Goal: Transaction & Acquisition: Purchase product/service

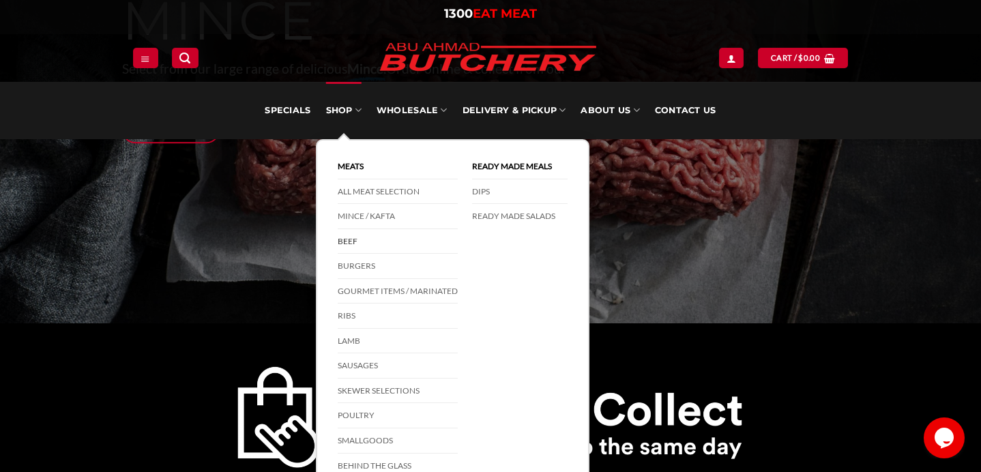
click at [349, 241] on link "Beef" at bounding box center [398, 241] width 120 height 25
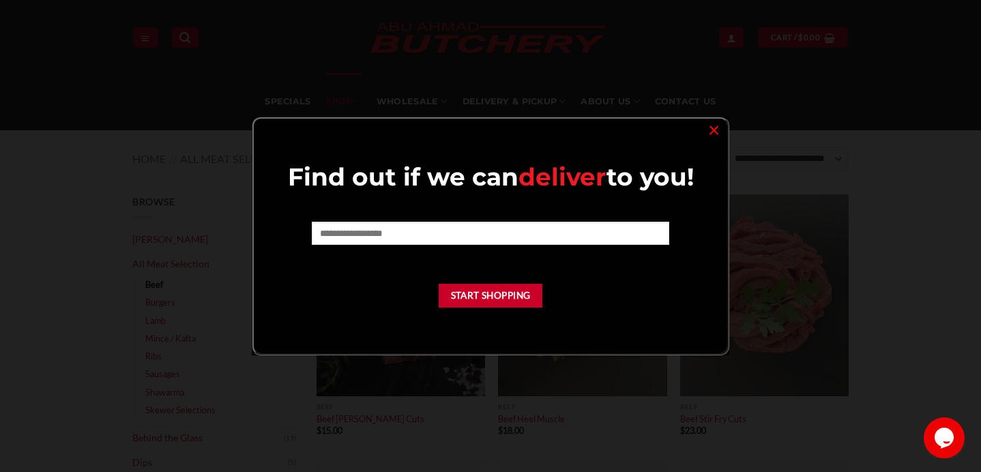
scroll to position [34, 0]
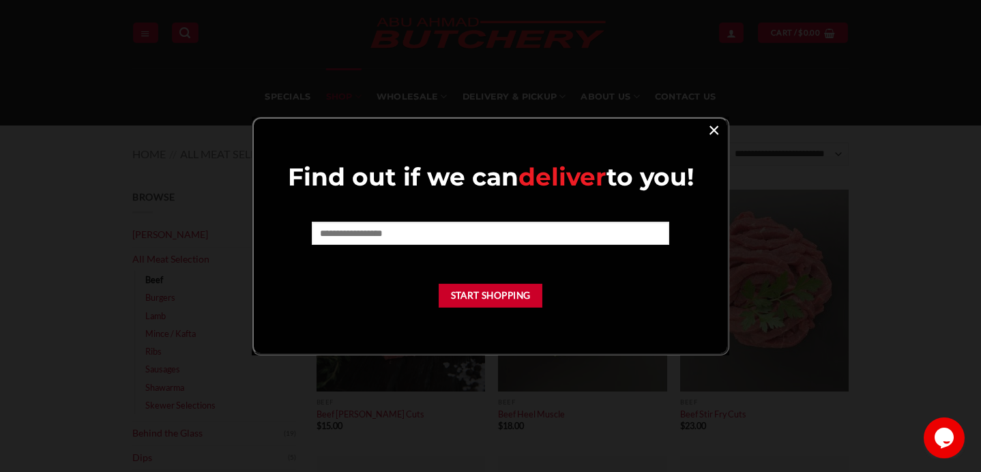
click at [713, 128] on link "×" at bounding box center [714, 129] width 20 height 18
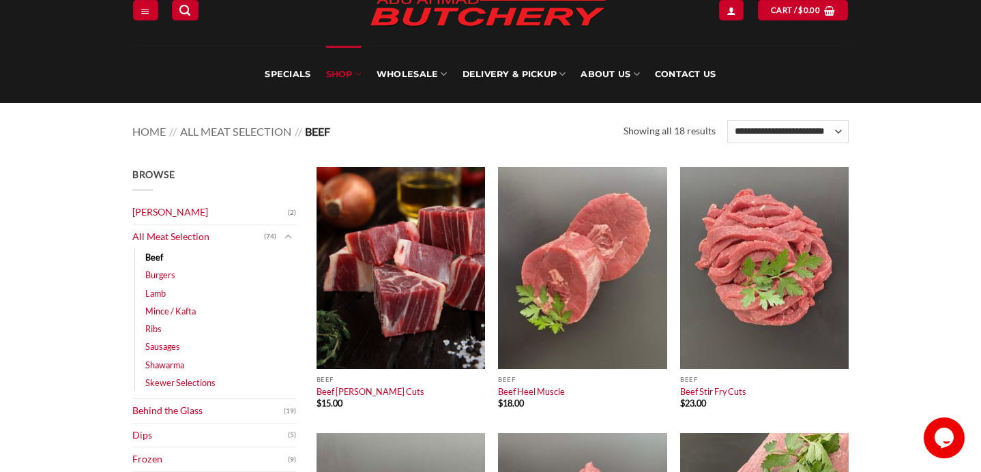
scroll to position [0, 0]
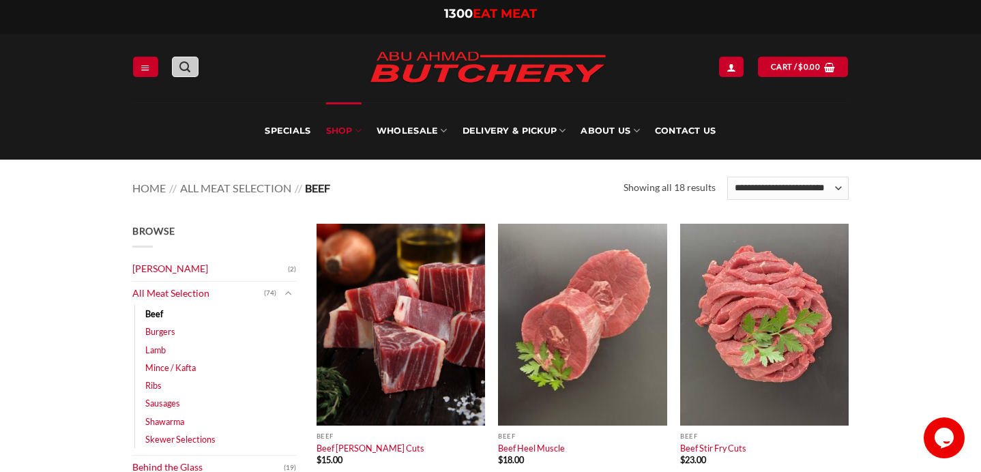
click at [186, 69] on icon "Search" at bounding box center [185, 67] width 11 height 13
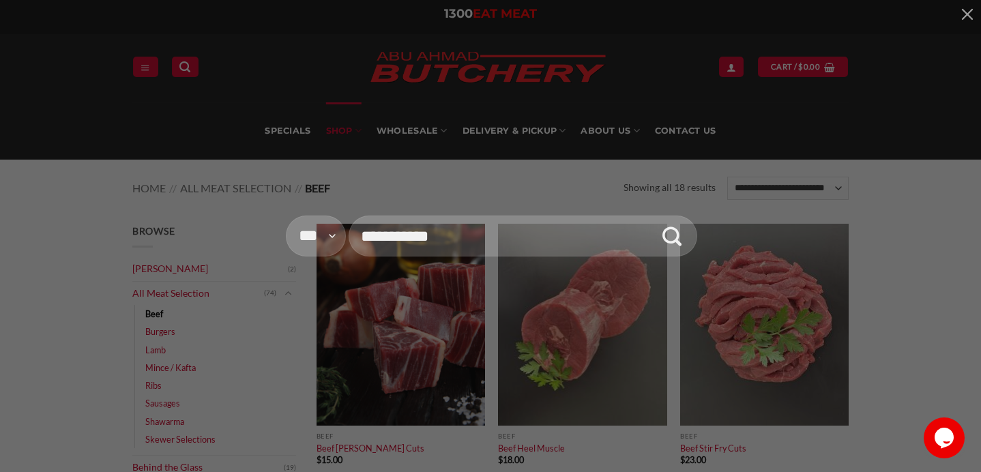
type input "**********"
click at [652, 216] on button "Submit" at bounding box center [672, 236] width 40 height 40
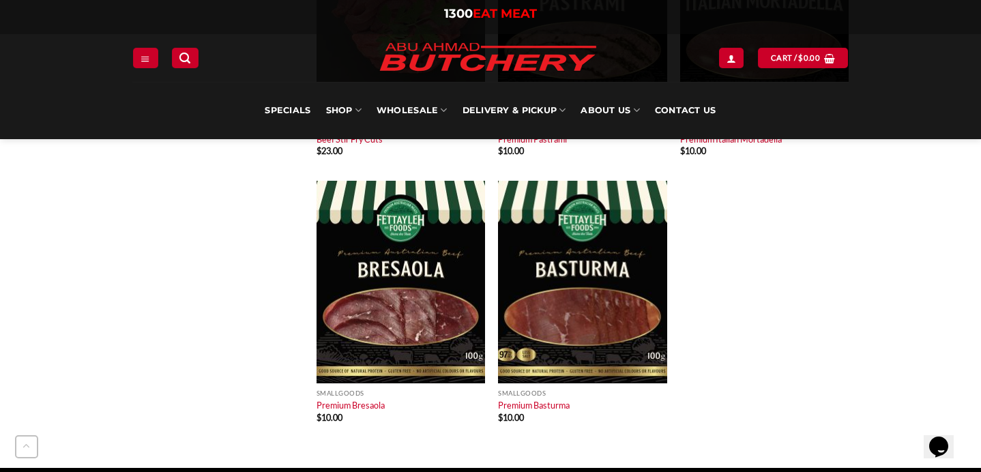
scroll to position [1641, 0]
